Goal: Feedback & Contribution: Submit feedback/report problem

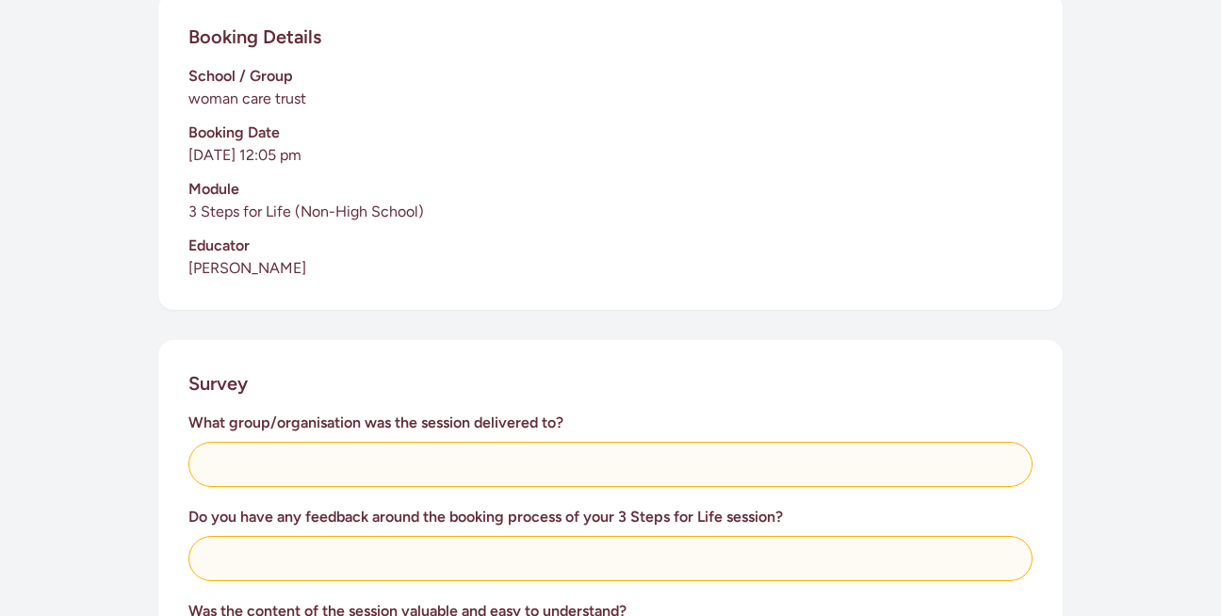
scroll to position [432, 0]
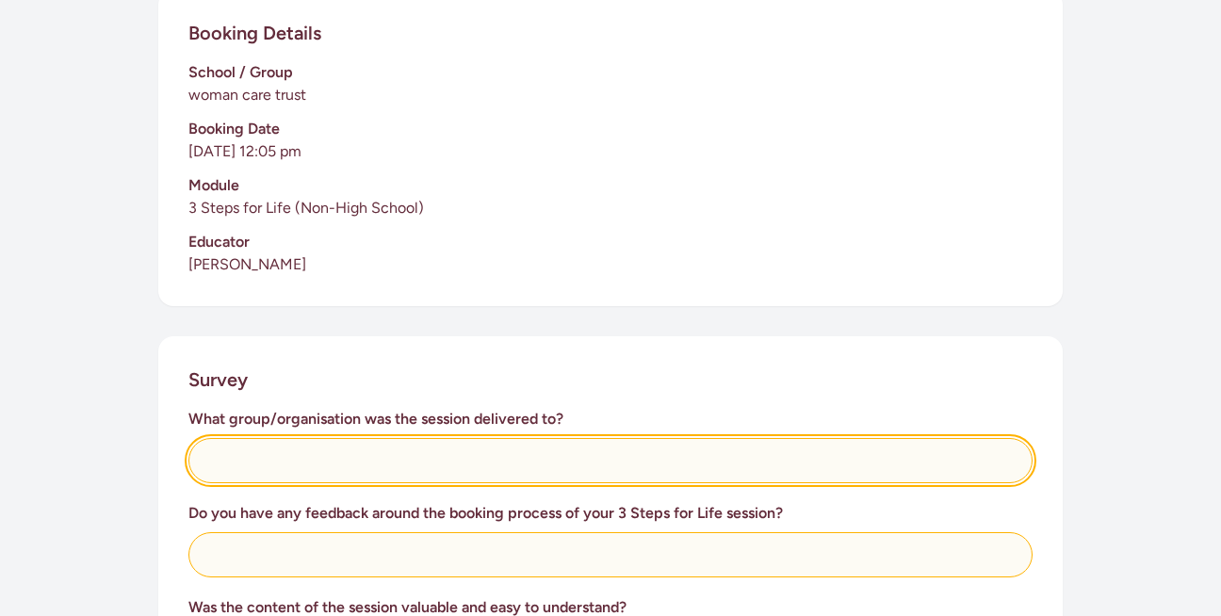
click at [335, 460] on input "text" at bounding box center [610, 460] width 844 height 45
type input "Woman Care Trust"
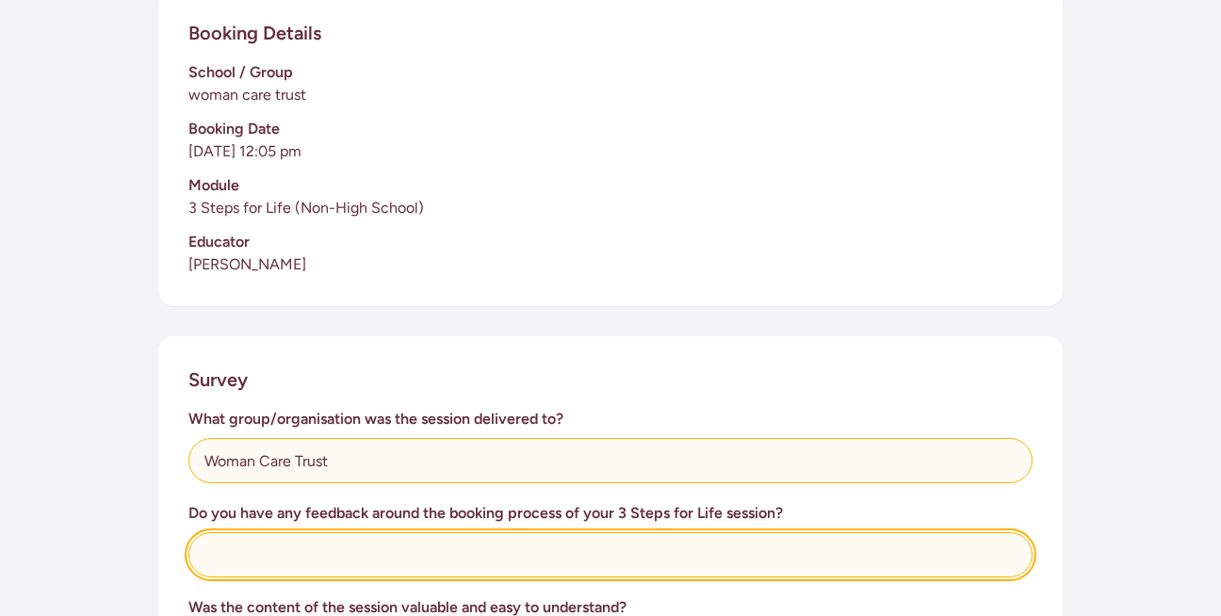
click at [321, 552] on input "text" at bounding box center [610, 554] width 844 height 45
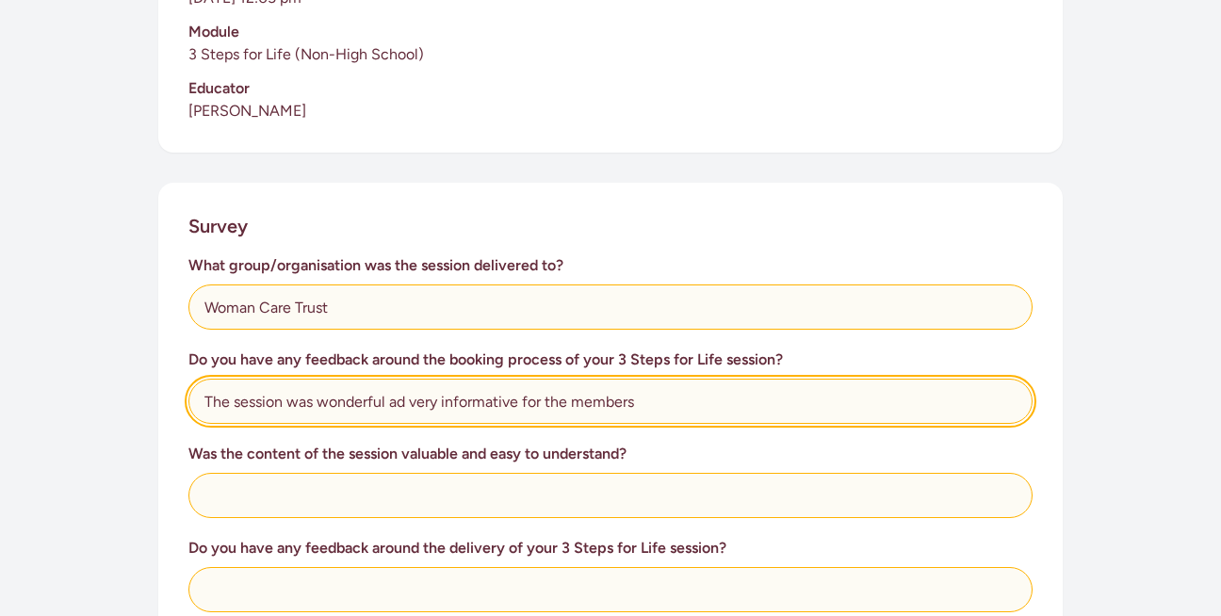
scroll to position [592, 0]
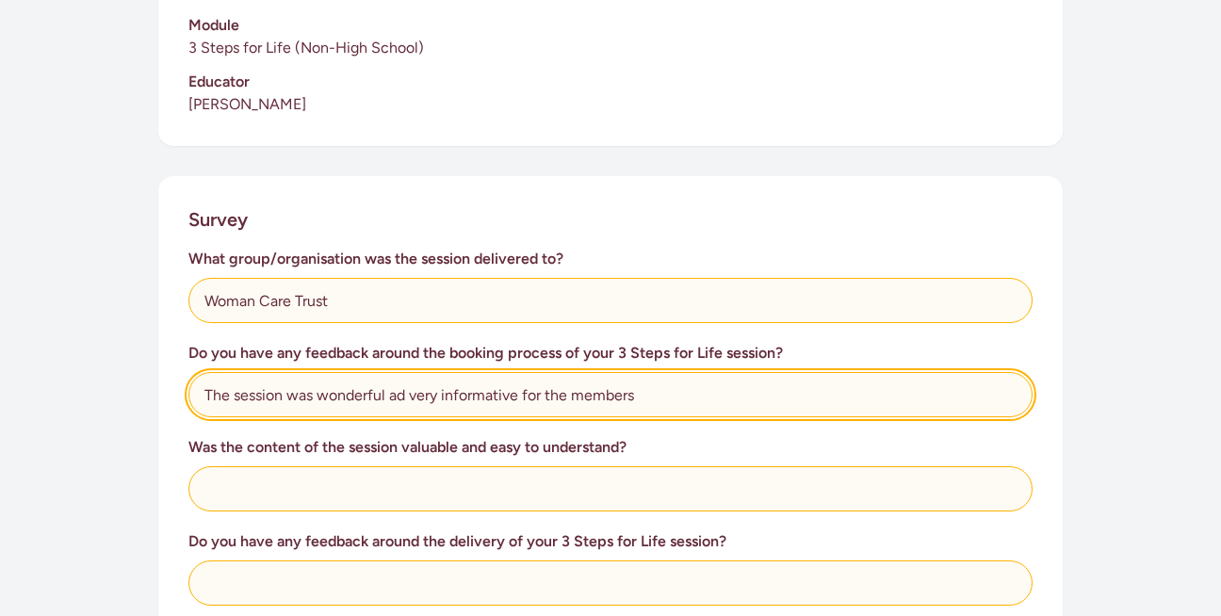
type input "The session was wonderful ad very informative for the members"
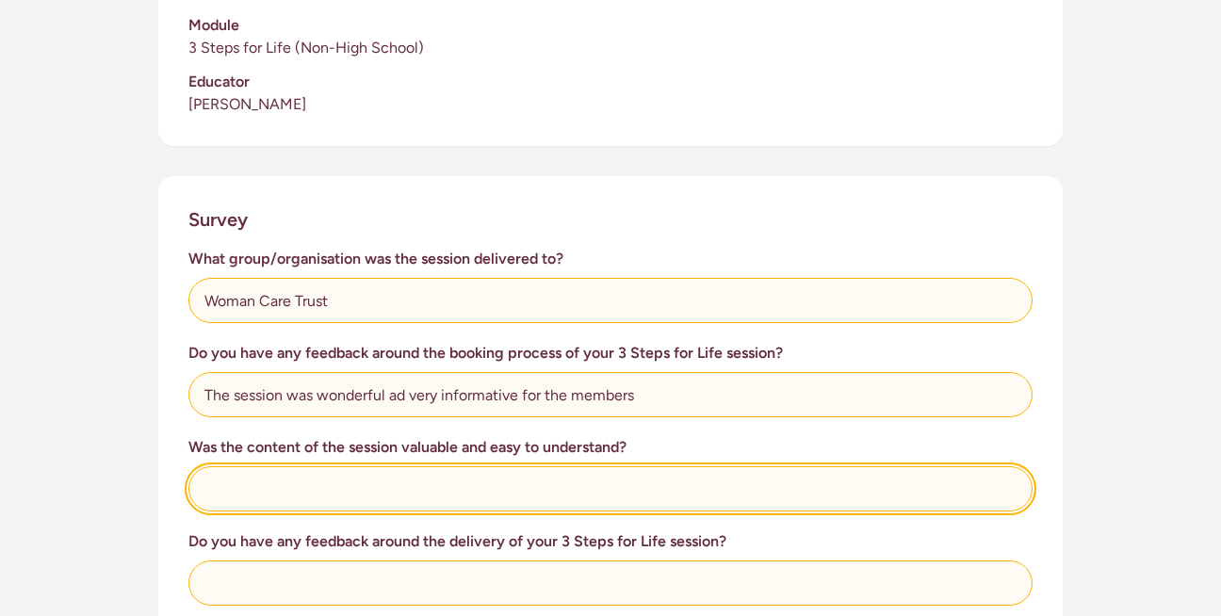
click at [351, 490] on input "text" at bounding box center [610, 488] width 844 height 45
type input "yes"
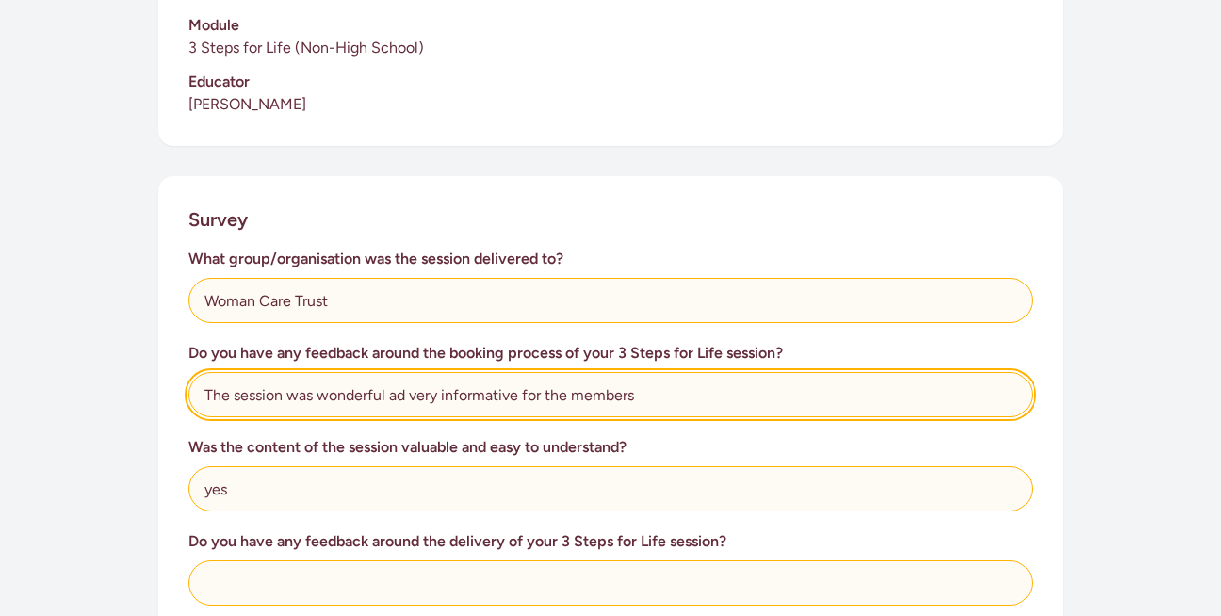
drag, startPoint x: 319, startPoint y: 395, endPoint x: 645, endPoint y: 384, distance: 326.1
click at [645, 384] on input "The session was wonderful ad very informative for the members" at bounding box center [610, 394] width 844 height 45
click at [645, 385] on input "The session was wonderful ad very informative for the members" at bounding box center [610, 394] width 844 height 45
drag, startPoint x: 646, startPoint y: 389, endPoint x: 202, endPoint y: 410, distance: 445.1
click at [202, 410] on input "The session was wonderful ad very informative for the members" at bounding box center [610, 394] width 844 height 45
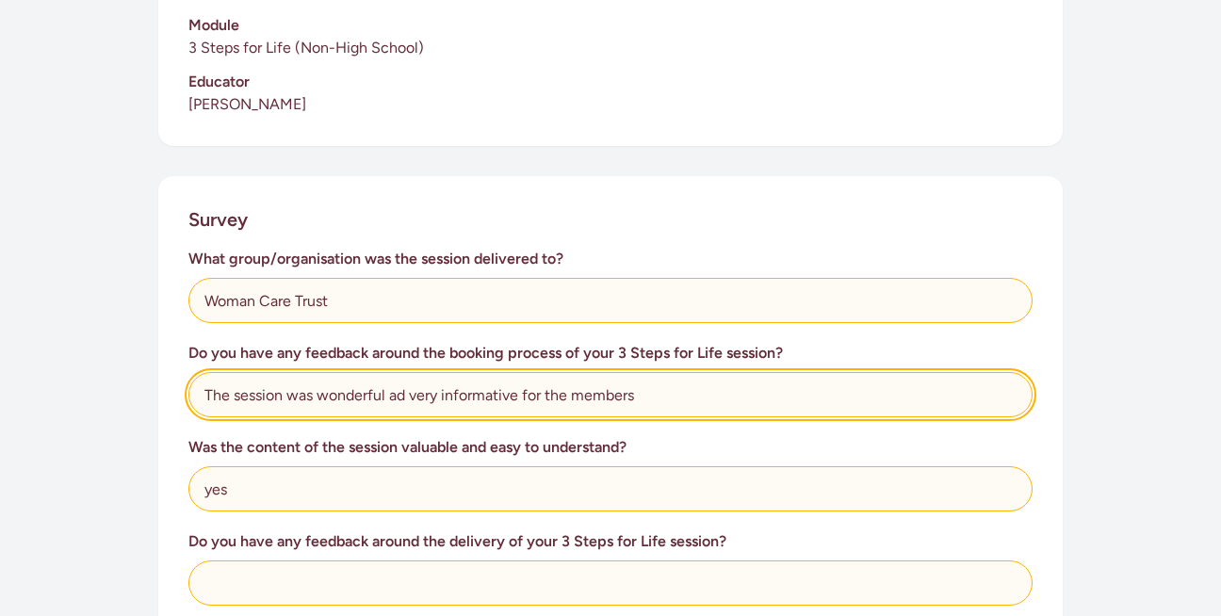
click at [256, 403] on input "The session was wonderful ad very informative for the members" at bounding box center [610, 394] width 844 height 45
drag, startPoint x: 657, startPoint y: 402, endPoint x: 201, endPoint y: 408, distance: 455.9
click at [201, 408] on input "The session was wonderful ad very informative for the members" at bounding box center [610, 394] width 844 height 45
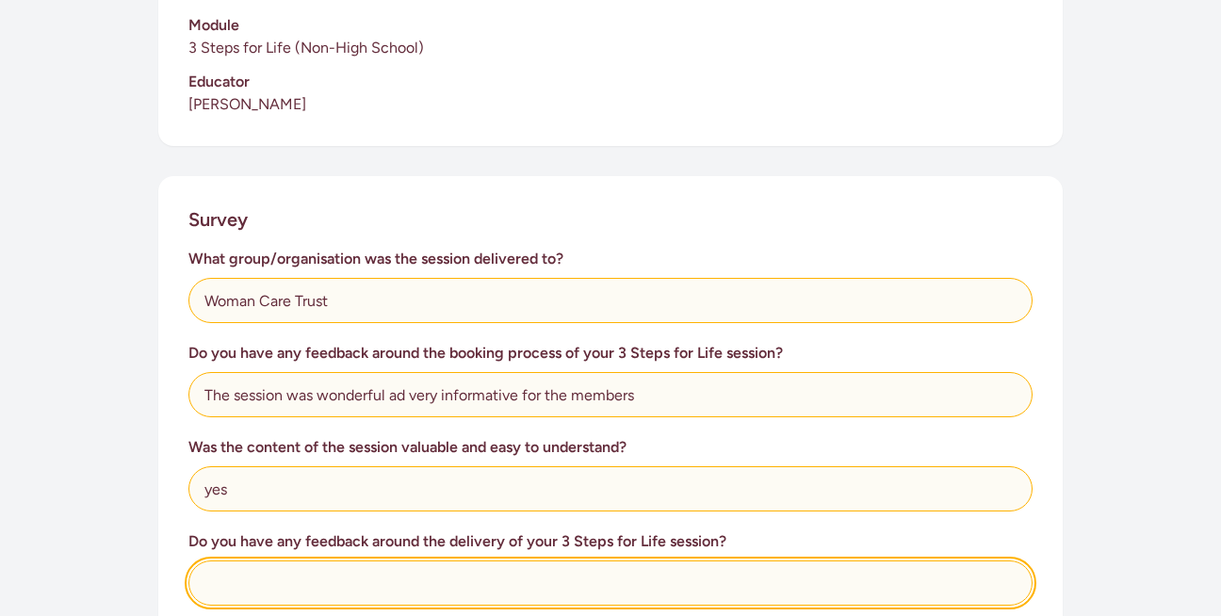
click at [265, 582] on input "text" at bounding box center [610, 582] width 844 height 45
paste input "The session was wonderful ad very informative for the members"
type input "The session was wonderful ad very informative for the members"
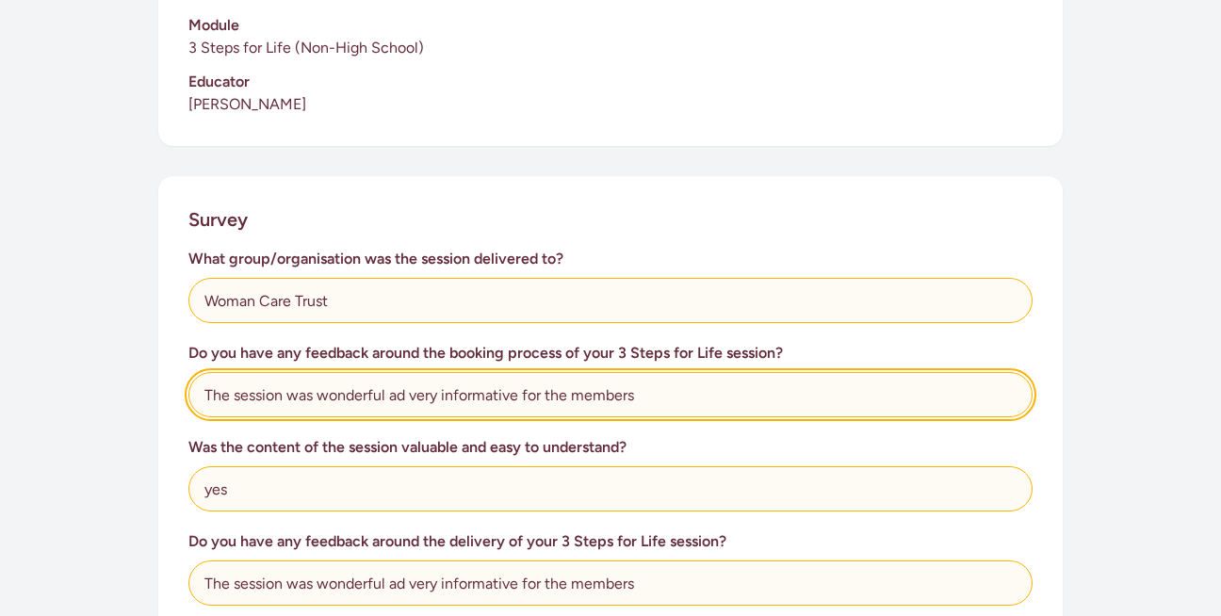
click at [677, 399] on input "The session was wonderful ad very informative for the members" at bounding box center [610, 394] width 844 height 45
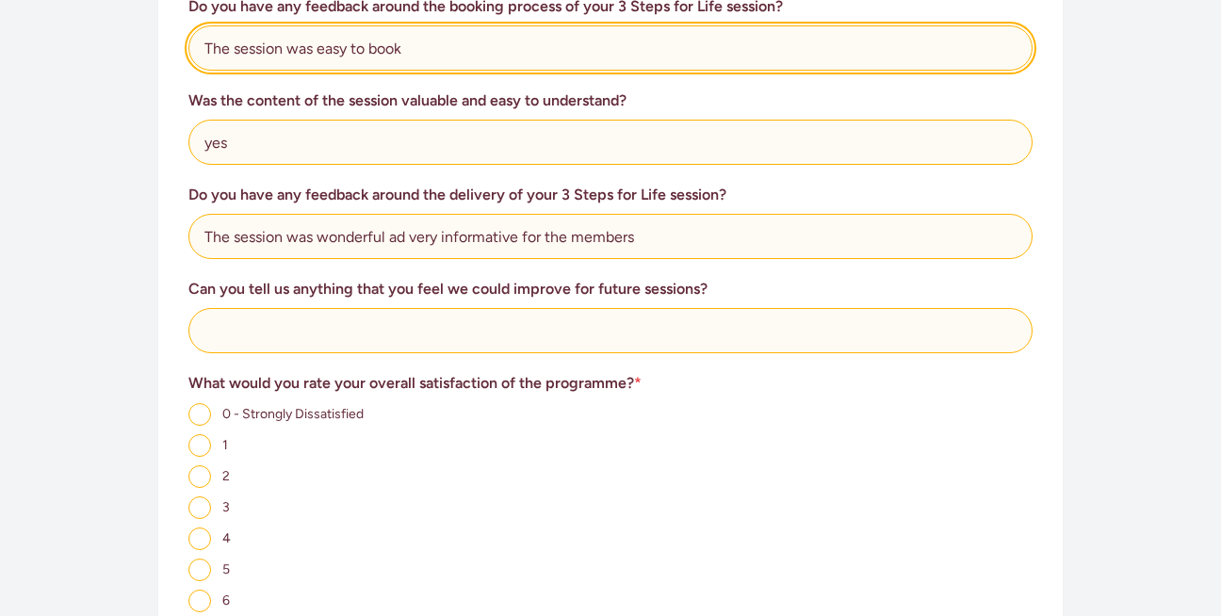
scroll to position [935, 0]
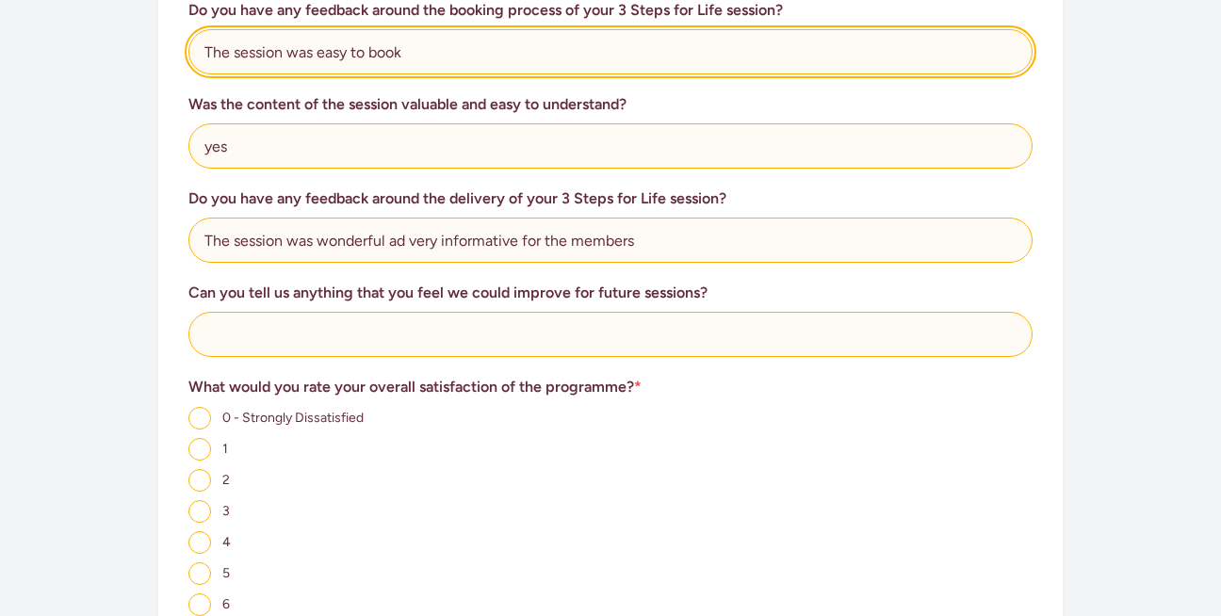
type input "The session was easy to book"
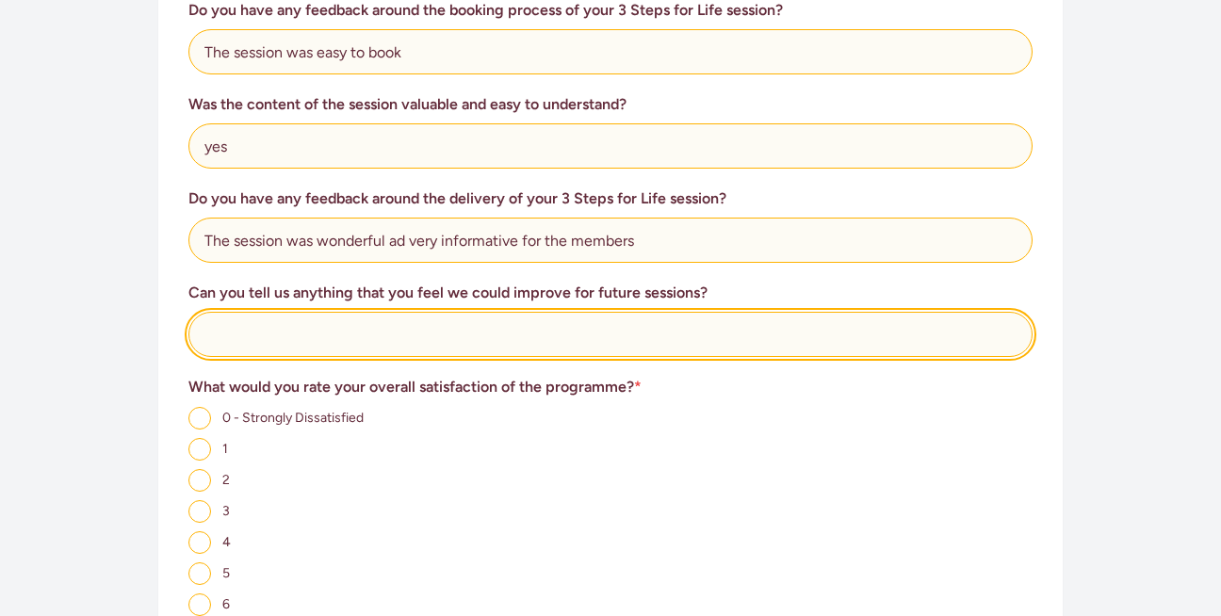
click at [436, 350] on input "text" at bounding box center [610, 334] width 844 height 45
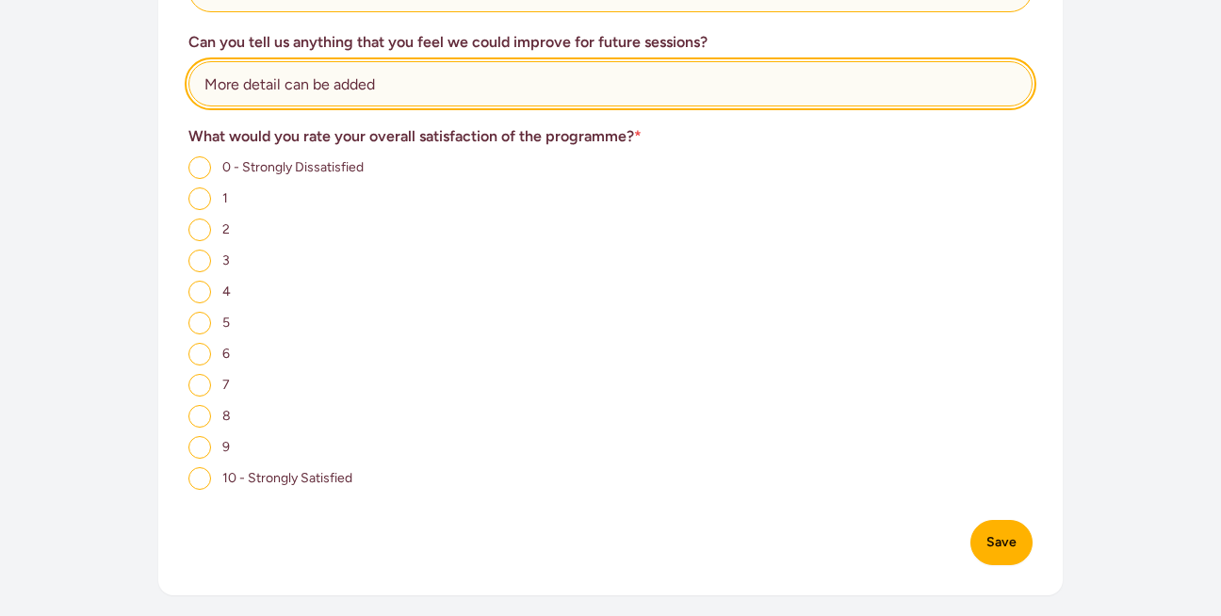
scroll to position [1189, 0]
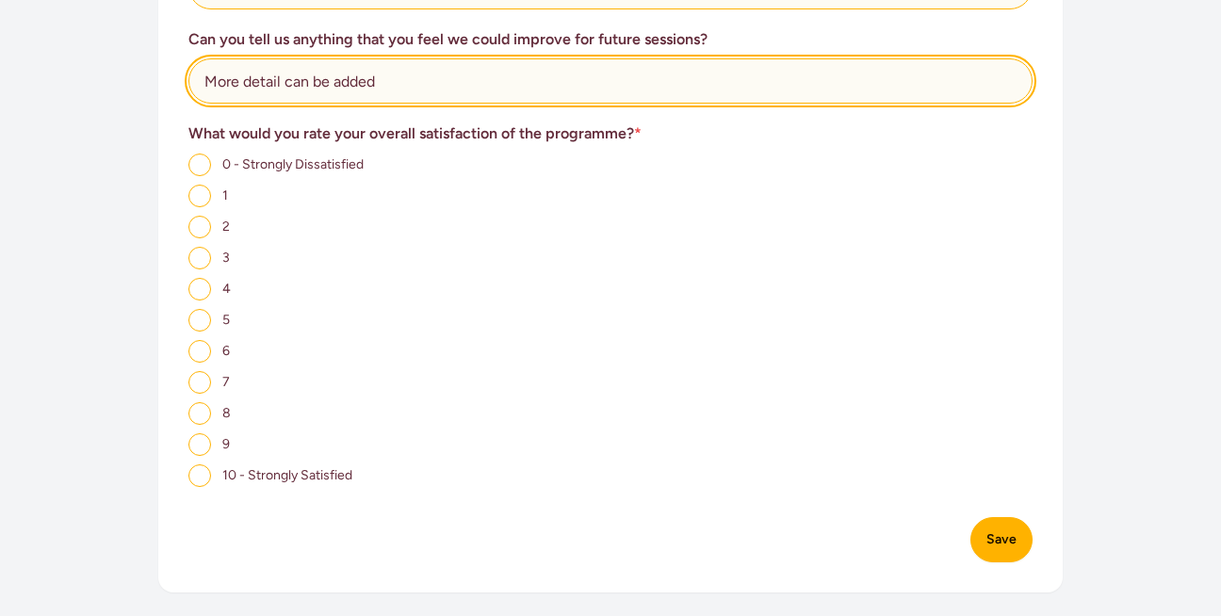
type input "More detail can be added"
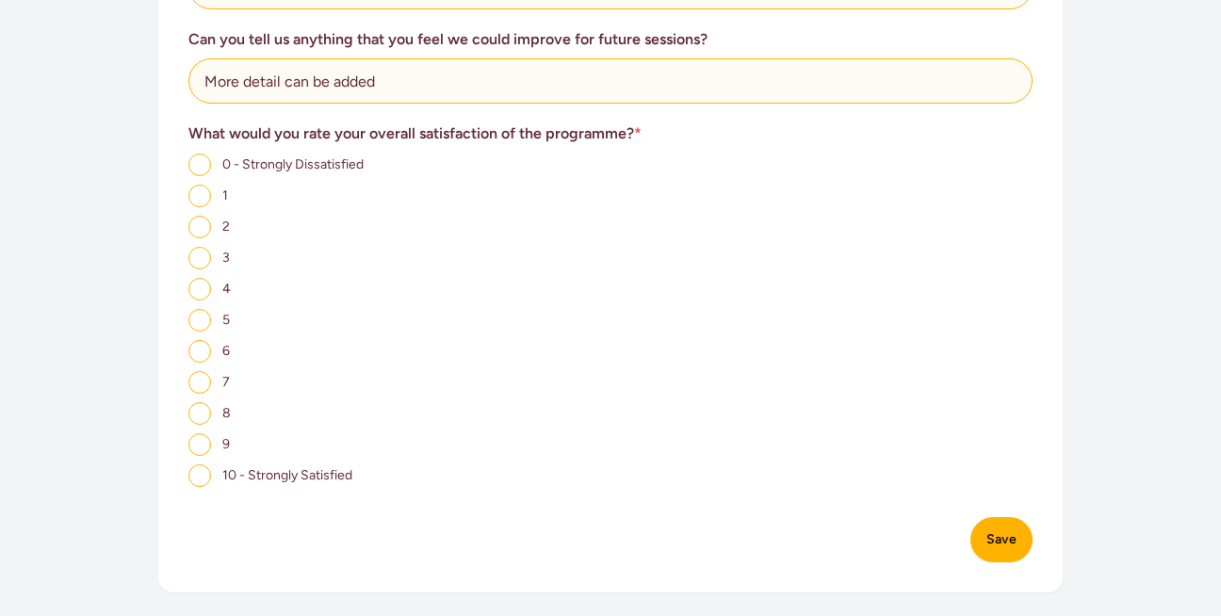
click at [194, 439] on input "9" at bounding box center [199, 444] width 23 height 23
radio input "true"
click at [1013, 543] on button "Save" at bounding box center [1001, 539] width 62 height 45
